Goal: Task Accomplishment & Management: Use online tool/utility

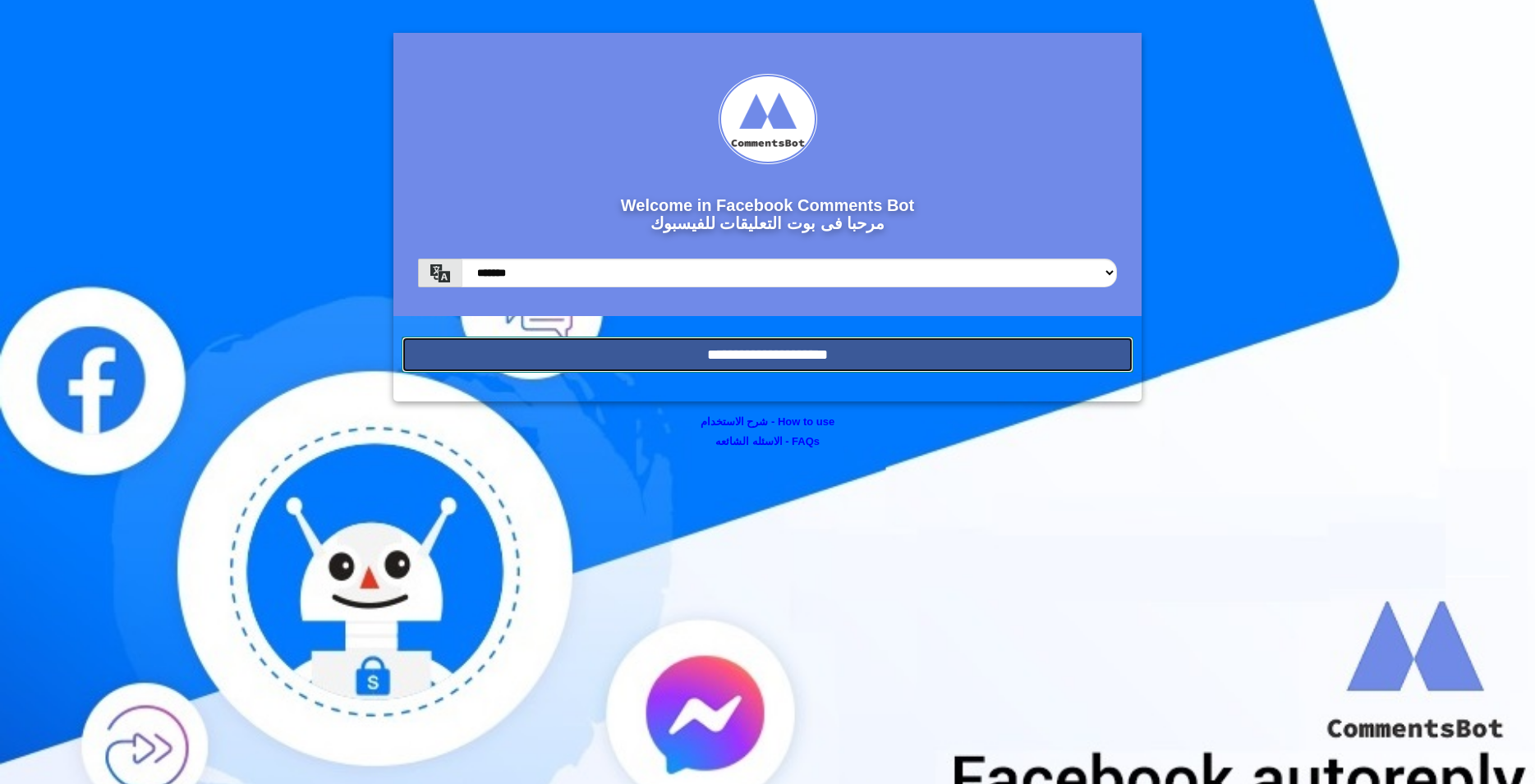
click at [731, 360] on input "**********" at bounding box center [767, 354] width 732 height 36
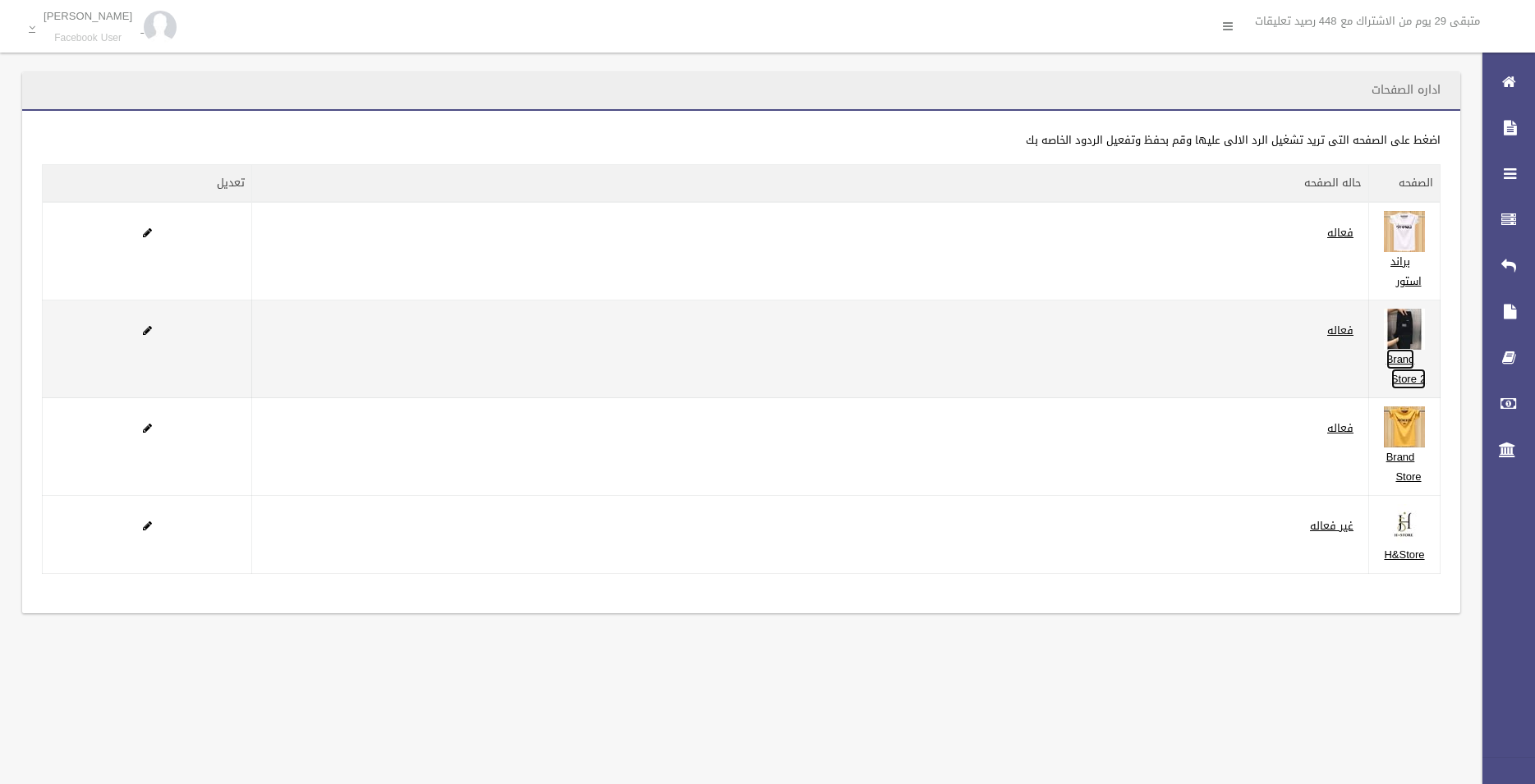
click at [1404, 364] on link "Brand Store 2" at bounding box center [1406, 368] width 41 height 40
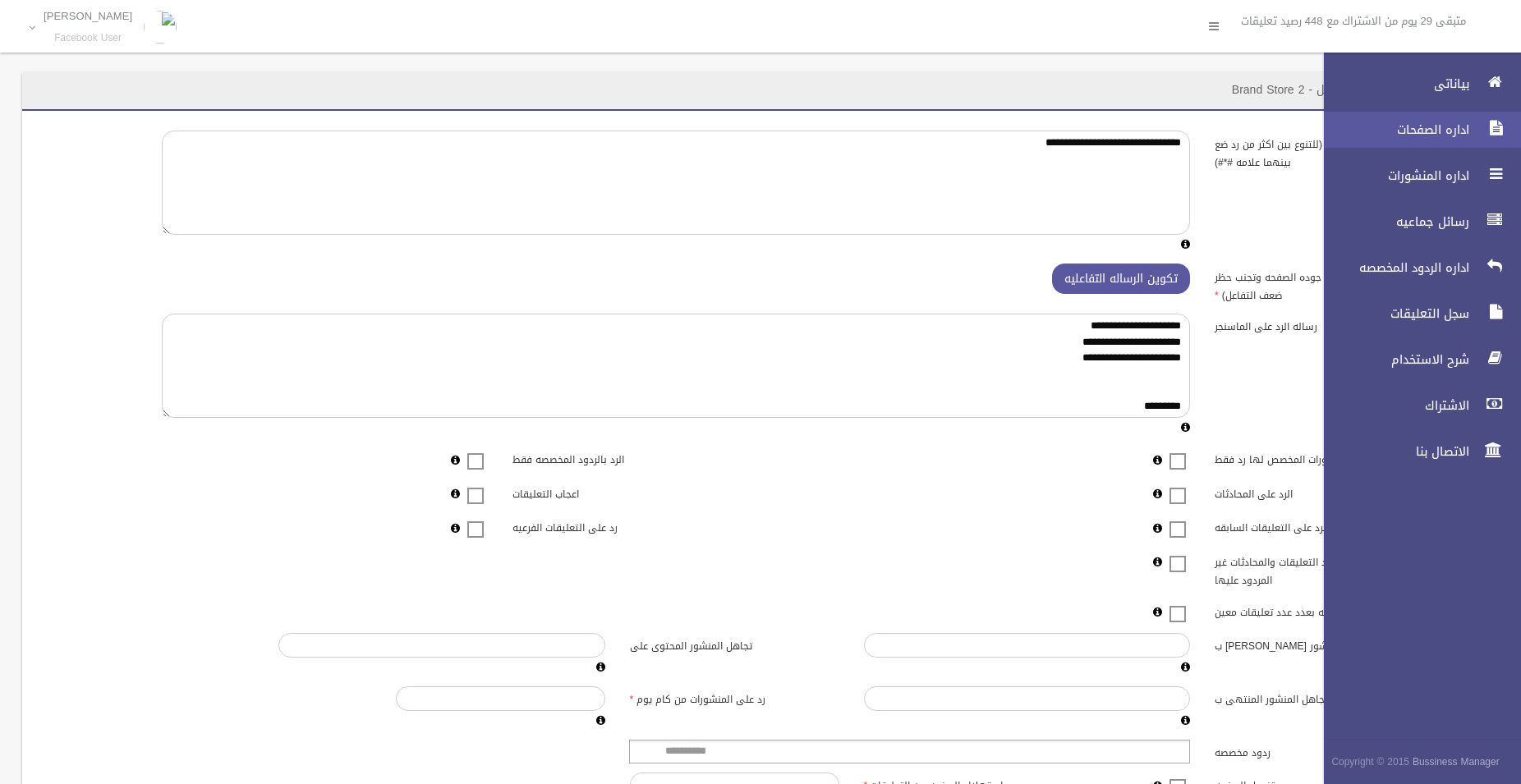
click at [1477, 128] on link "اداره الصفحات" at bounding box center [1415, 130] width 211 height 36
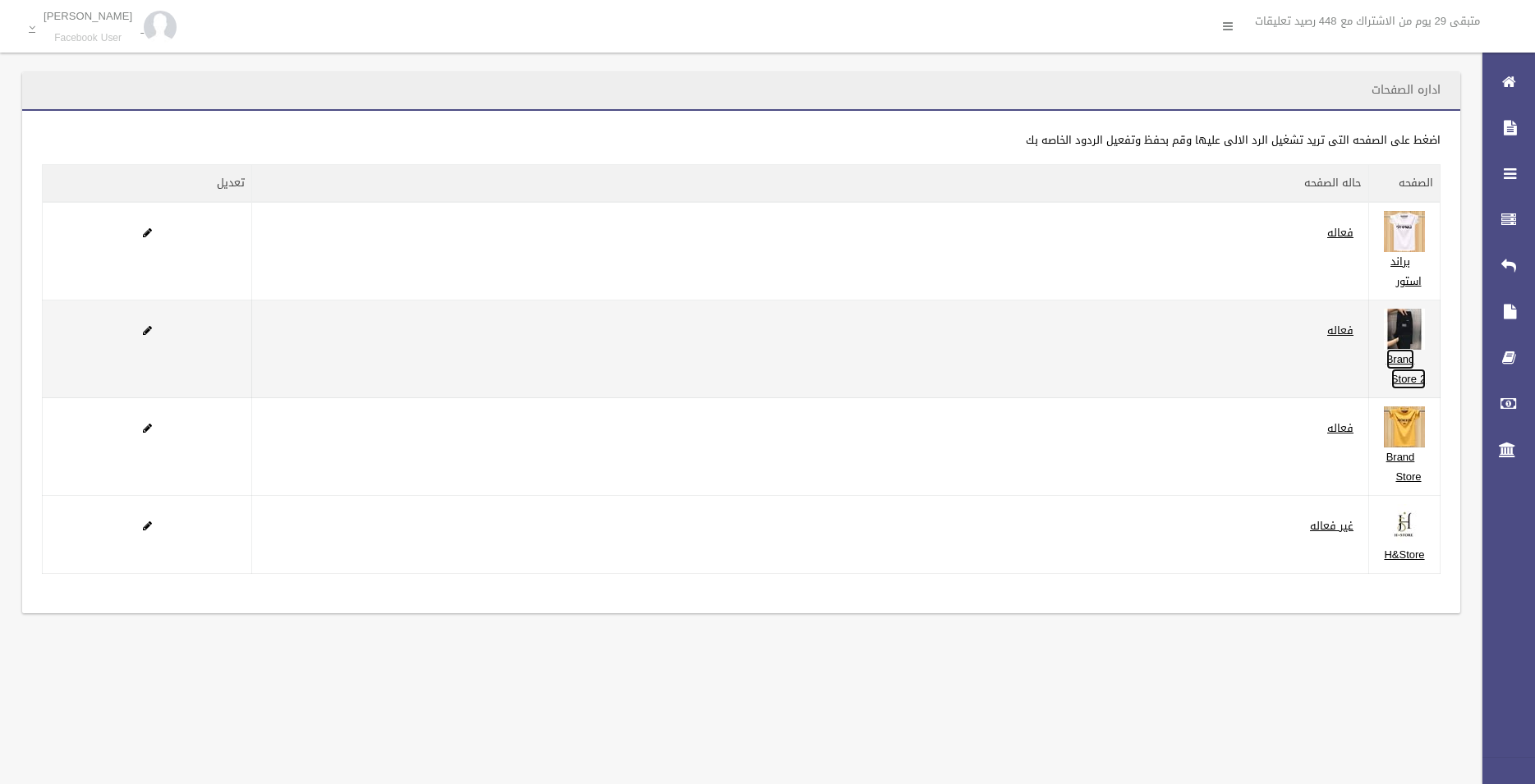
click at [1409, 364] on link "Brand Store 2" at bounding box center [1406, 368] width 41 height 40
